Goal: Task Accomplishment & Management: Manage account settings

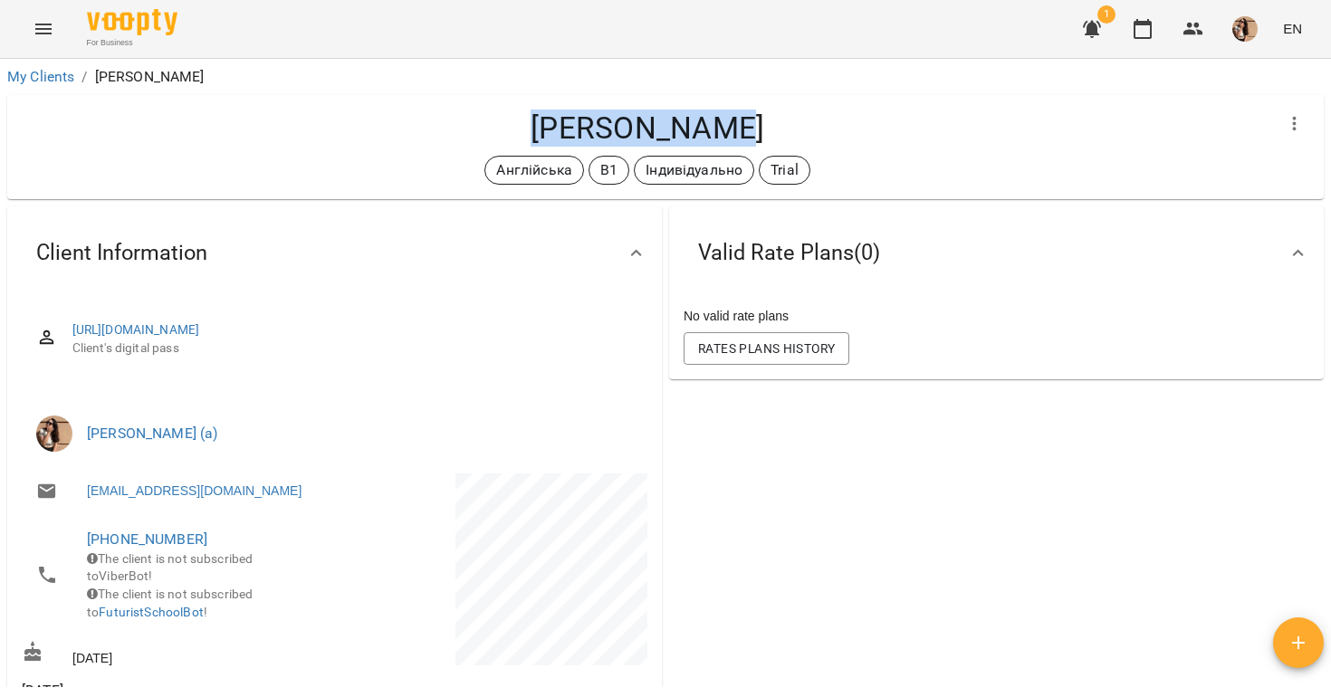
drag, startPoint x: 538, startPoint y: 123, endPoint x: 742, endPoint y: 131, distance: 204.8
click at [742, 131] on h4 "Софія Шалата" at bounding box center [647, 128] width 1251 height 37
copy h4 "Софія Шалата"
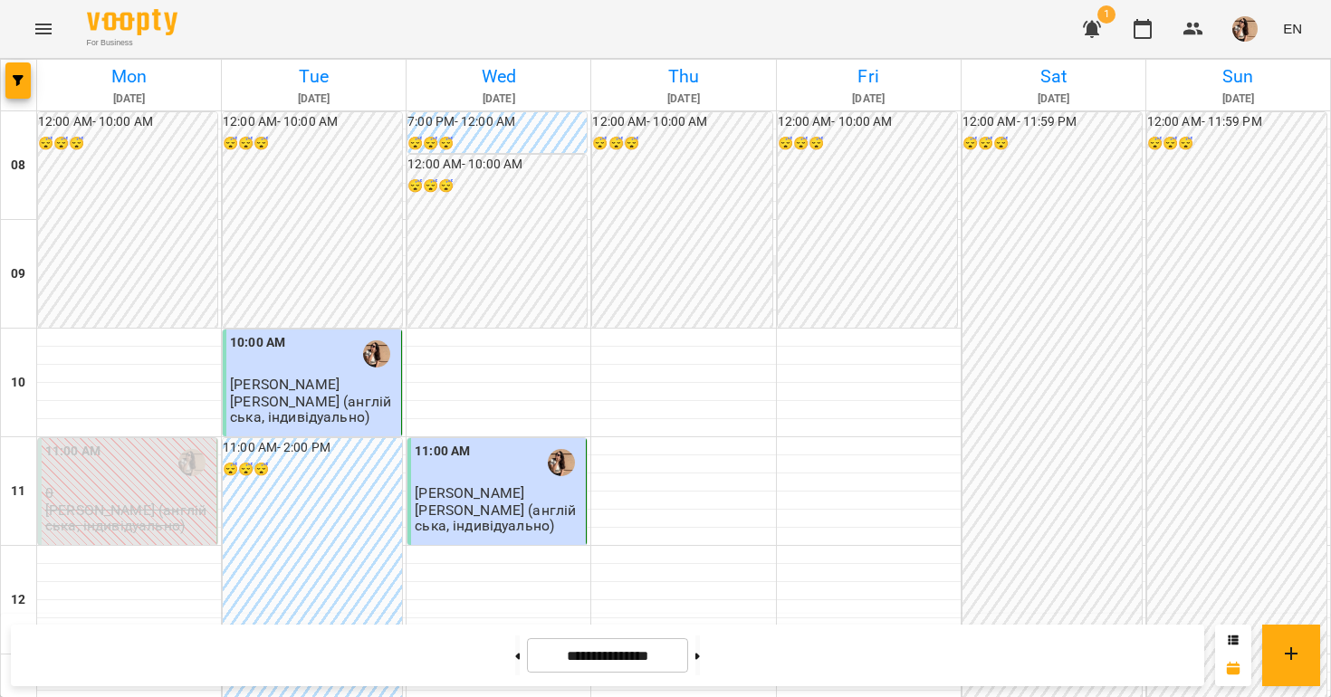
scroll to position [892, 0]
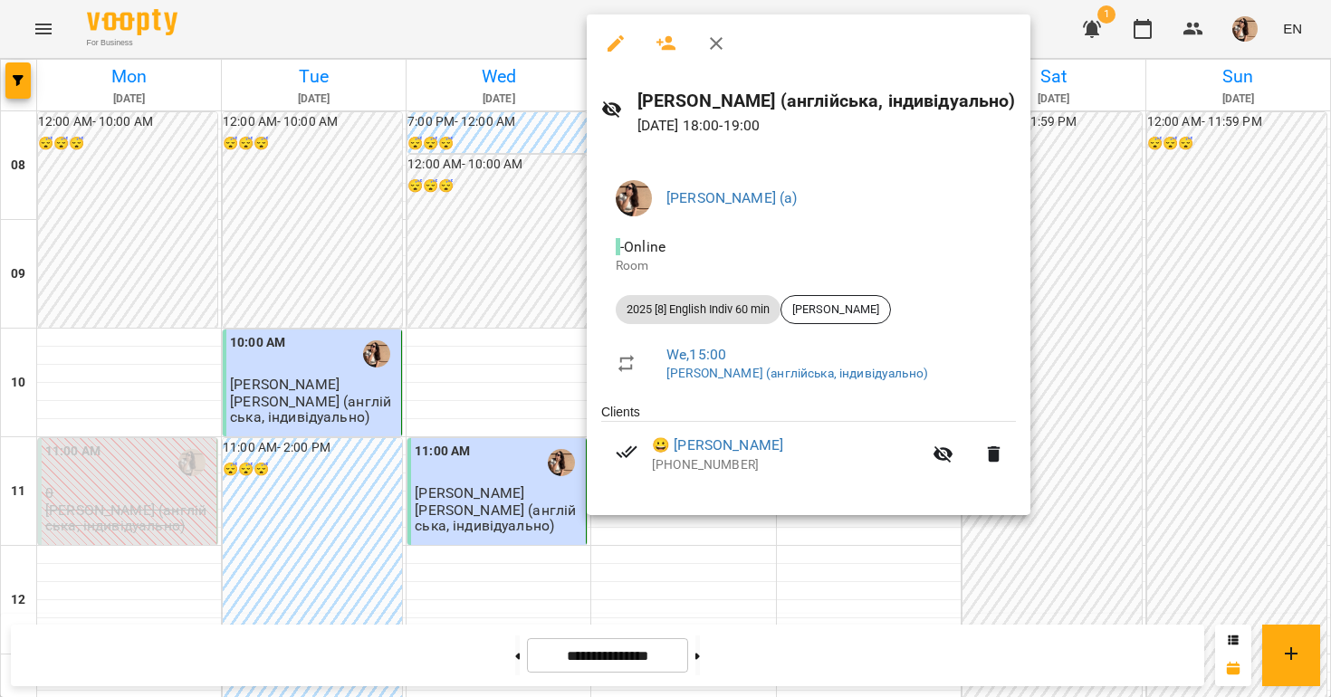
click at [577, 384] on div at bounding box center [665, 348] width 1331 height 697
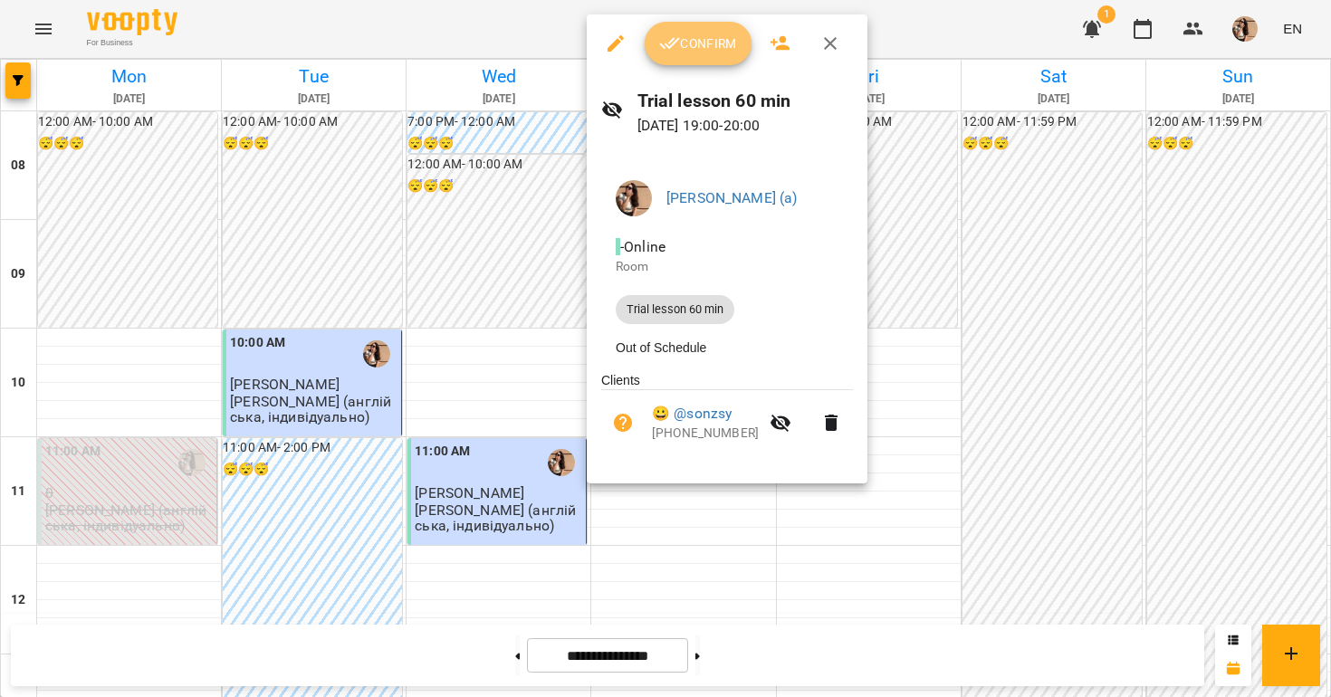
click at [665, 50] on icon "button" at bounding box center [670, 44] width 22 height 22
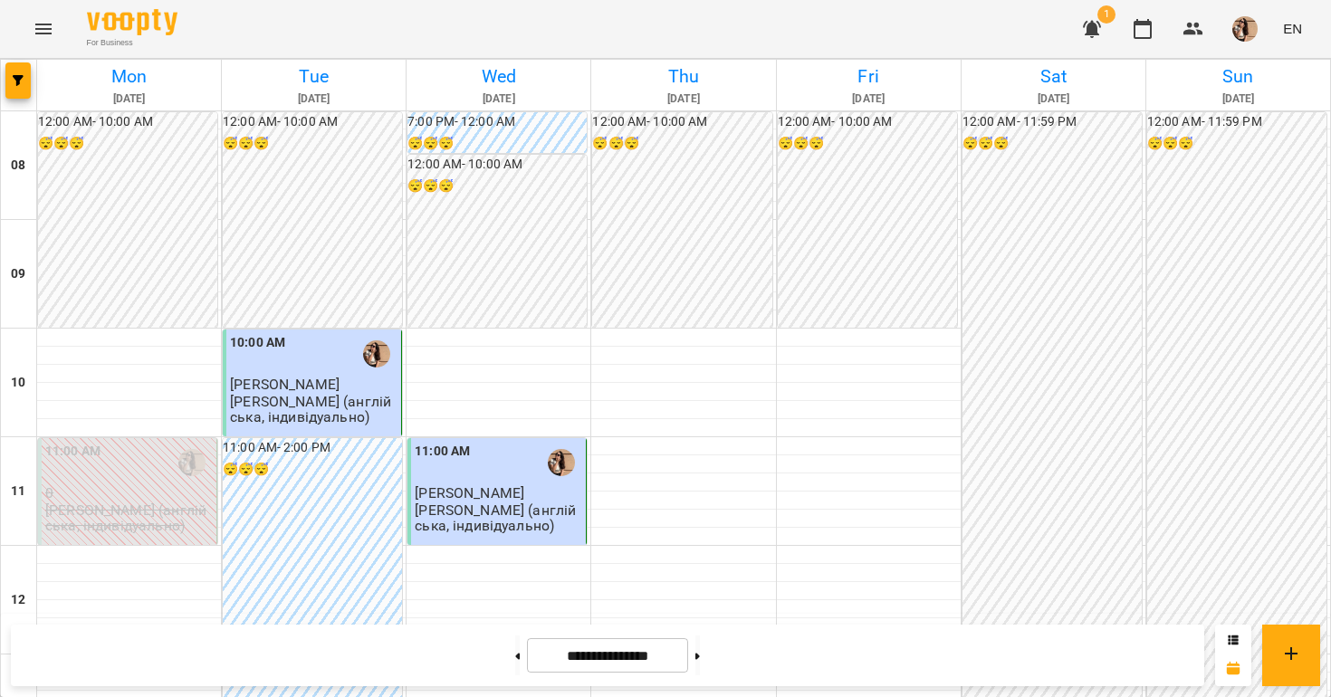
scroll to position [917, 0]
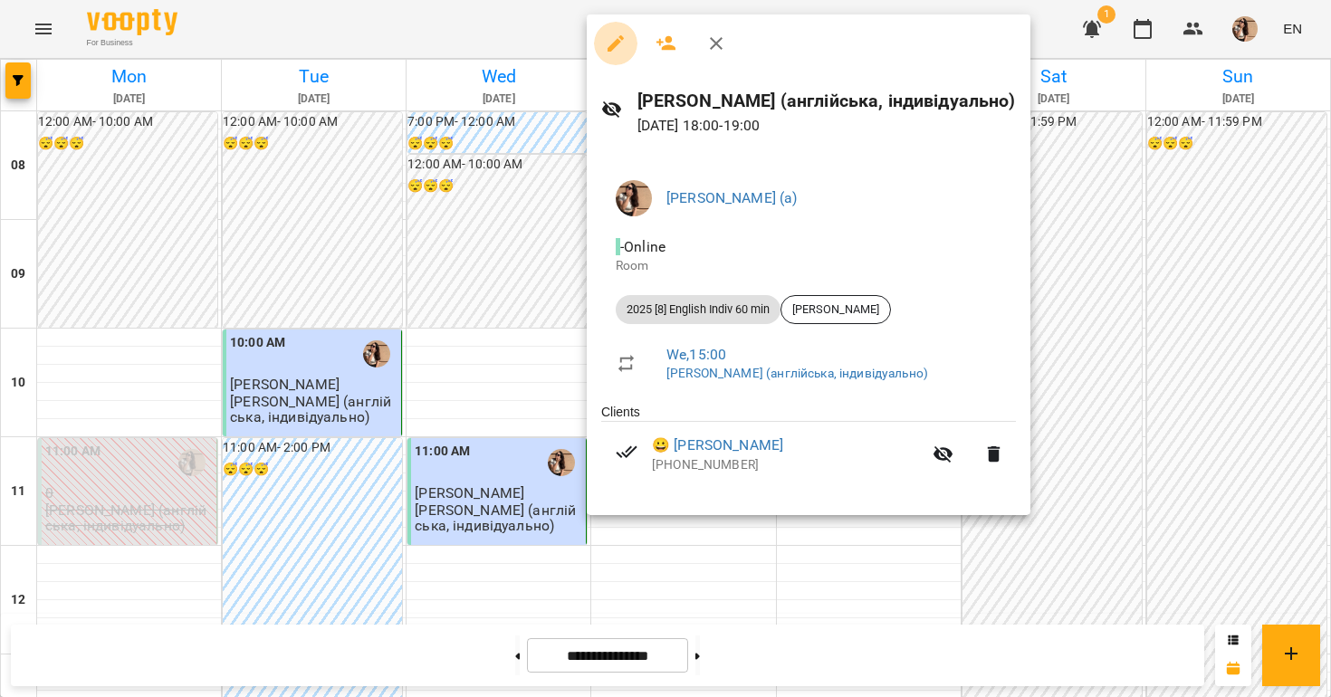
click at [609, 27] on button "button" at bounding box center [615, 43] width 43 height 43
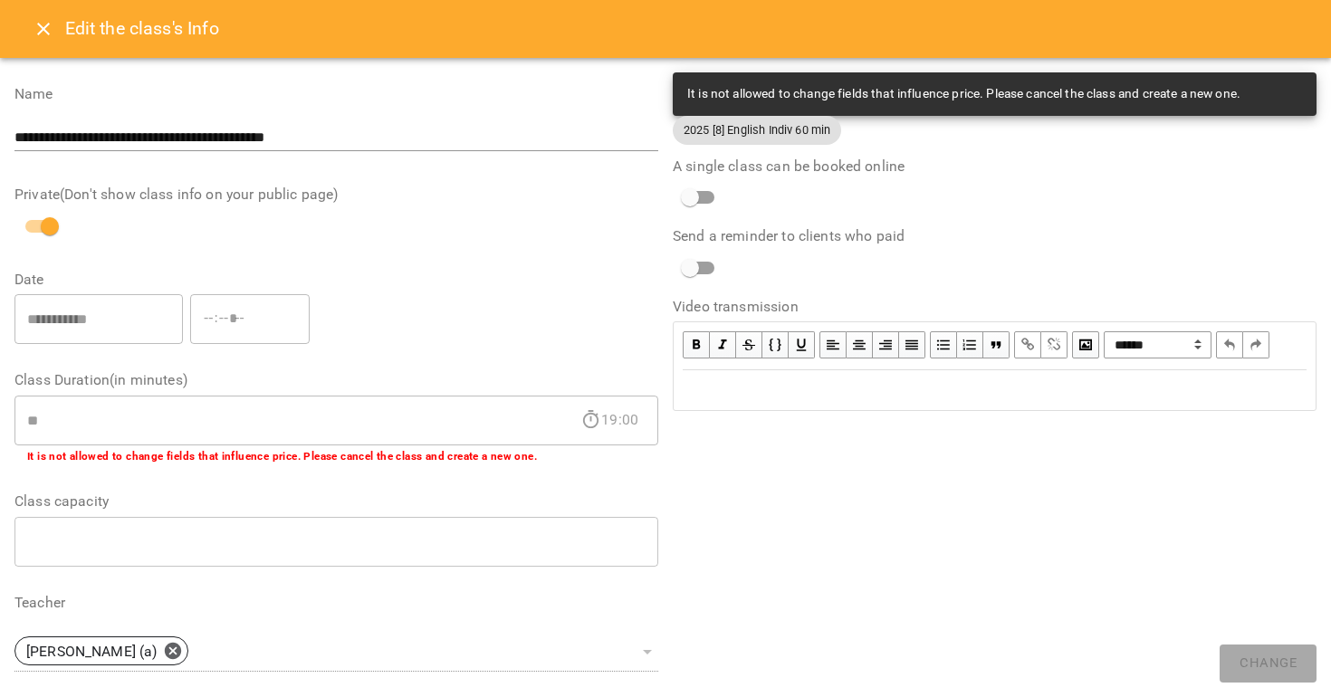
click at [36, 24] on icon "Close" at bounding box center [44, 29] width 22 height 22
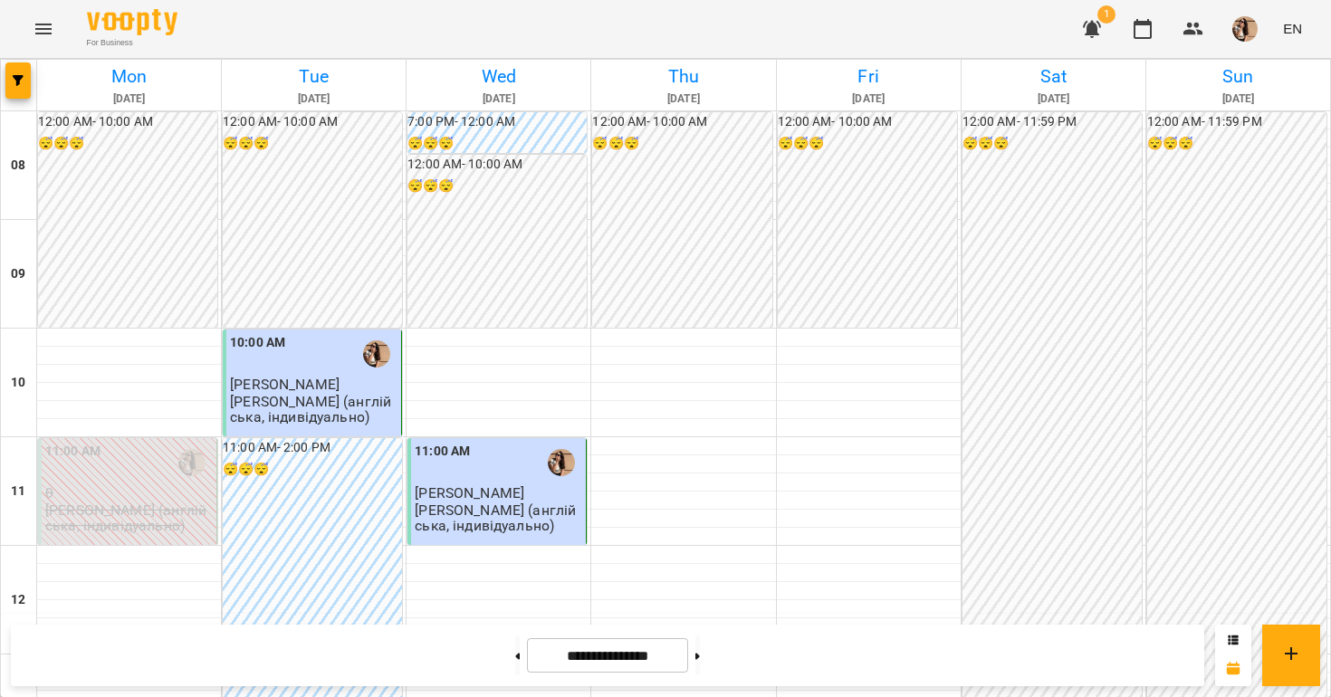
scroll to position [993, 0]
